Goal: Find specific page/section: Find specific page/section

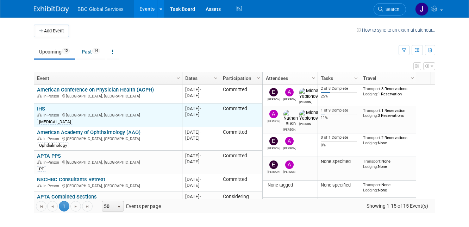
click at [40, 108] on link "IHS" at bounding box center [41, 109] width 8 height 6
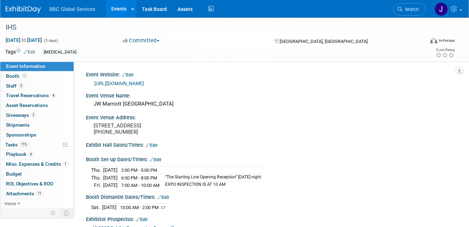
click at [122, 83] on link "[URL][DOMAIN_NAME]" at bounding box center [119, 84] width 50 height 6
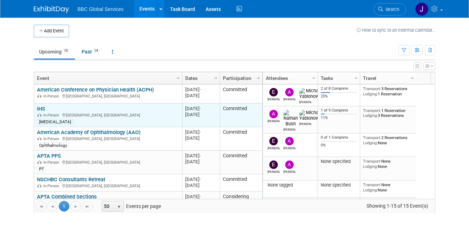
click at [42, 107] on link "IHS" at bounding box center [41, 109] width 8 height 6
